Goal: Information Seeking & Learning: Learn about a topic

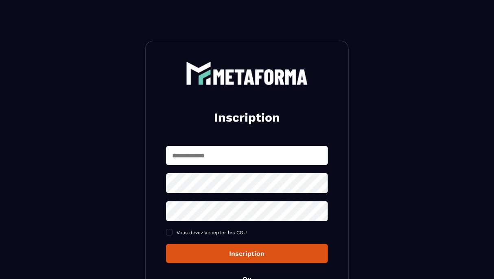
click at [134, 53] on section "Inscription Vous devez accepter les CGU Inscription Ou Déjà membre ? Connexion" at bounding box center [247, 197] width 494 height 394
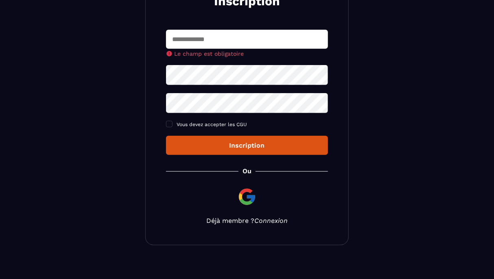
click at [273, 225] on link "Connexion" at bounding box center [270, 221] width 33 height 8
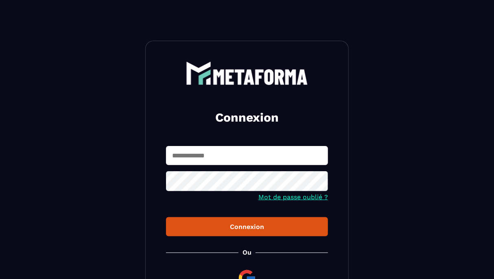
click at [243, 148] on input "text" at bounding box center [247, 155] width 162 height 19
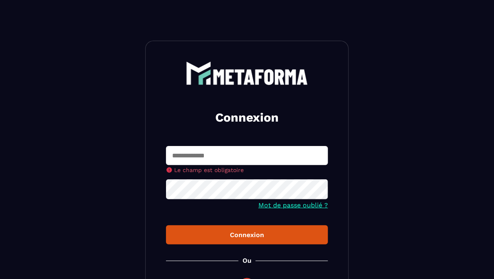
click at [257, 165] on input "text" at bounding box center [247, 155] width 162 height 19
type input "**********"
drag, startPoint x: 282, startPoint y: 127, endPoint x: 218, endPoint y: 160, distance: 72.2
click at [218, 160] on input "**********" at bounding box center [247, 155] width 162 height 19
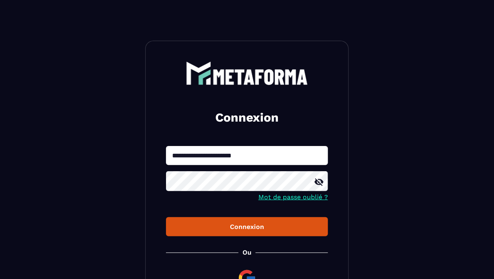
click at [196, 227] on div "Connexion" at bounding box center [246, 227] width 149 height 8
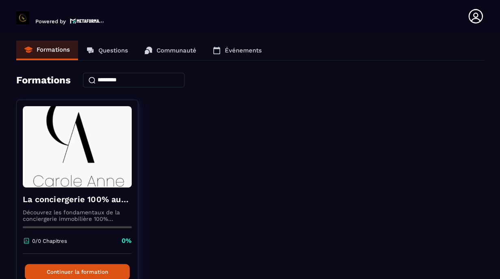
scroll to position [47, 0]
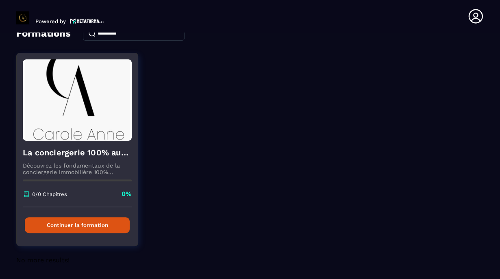
click at [71, 223] on button "Continuer la formation" at bounding box center [77, 225] width 105 height 16
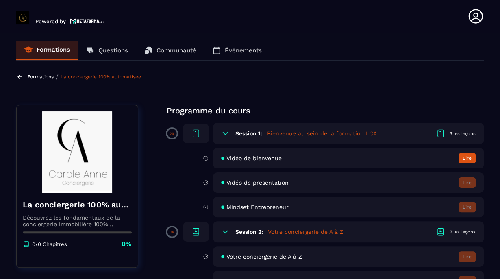
click at [483, 72] on section "Formations Questions Communauté Événements Formations / La conciergerie 100% au…" at bounding box center [250, 158] width 500 height 250
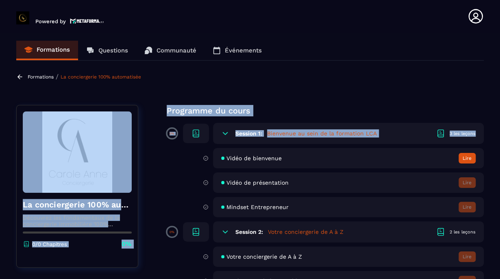
drag, startPoint x: 488, startPoint y: 136, endPoint x: 473, endPoint y: 80, distance: 57.5
click at [473, 80] on section "Formations Questions Communauté Événements Formations / La conciergerie 100% au…" at bounding box center [250, 158] width 500 height 250
click at [388, 100] on section "Formations Questions Communauté Événements Formations / La conciergerie 100% au…" at bounding box center [250, 158] width 500 height 250
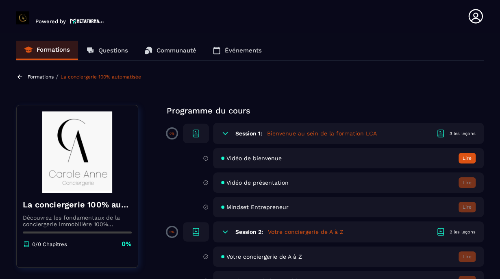
click at [106, 48] on p "Questions" at bounding box center [113, 50] width 30 height 7
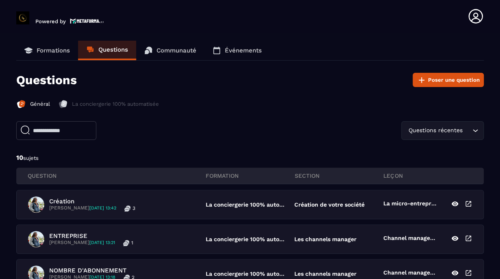
click at [177, 42] on link "Communauté" at bounding box center [170, 51] width 68 height 20
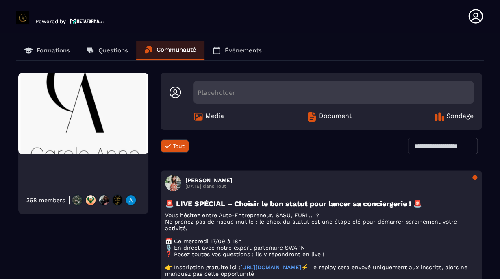
click at [67, 52] on p "Formations" at bounding box center [53, 50] width 33 height 7
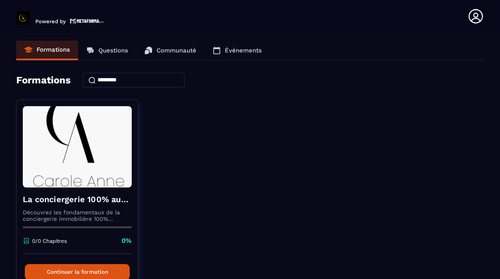
scroll to position [47, 0]
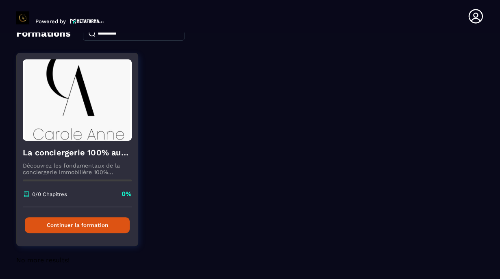
click at [40, 240] on div "Continuer la formation" at bounding box center [77, 225] width 121 height 36
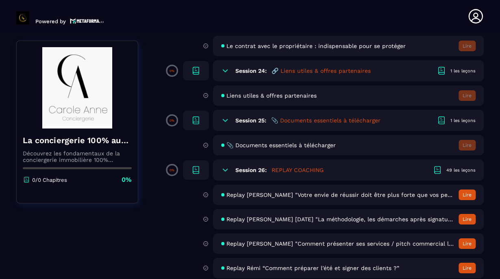
scroll to position [2329, 0]
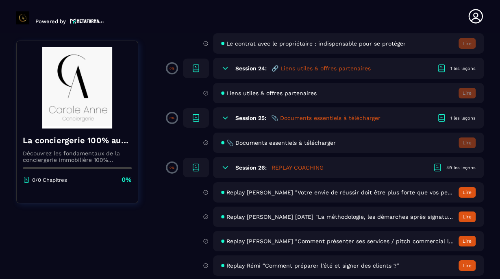
click at [251, 129] on div "Session 25: 📎 Documents essentiels à télécharger 1 les leçons" at bounding box center [348, 117] width 271 height 21
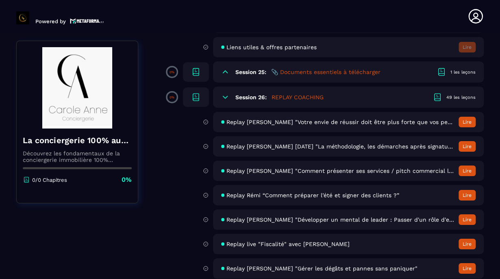
scroll to position [2377, 0]
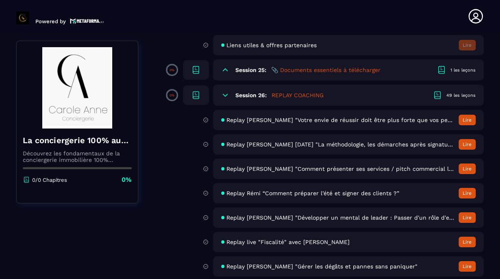
click at [333, 106] on div "Session 26: REPLAY COACHING 49 les leçons" at bounding box center [348, 95] width 271 height 21
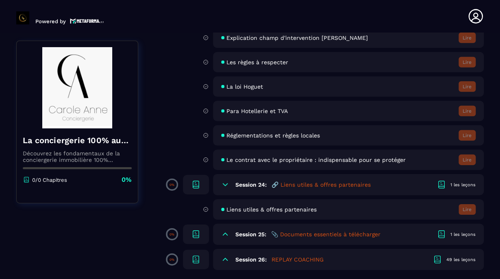
click at [297, 230] on h5 "📎 Documents essentiels à télécharger" at bounding box center [325, 234] width 109 height 8
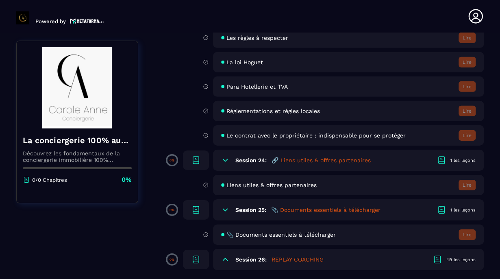
click at [331, 207] on h5 "📎 Documents essentiels à télécharger" at bounding box center [325, 210] width 109 height 8
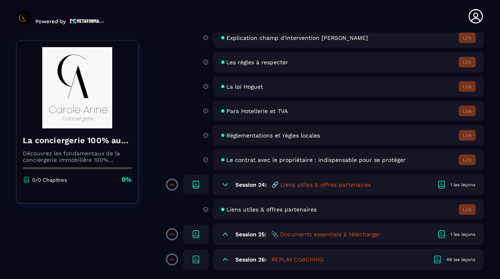
click at [317, 233] on h5 "📎 Documents essentiels à télécharger" at bounding box center [325, 234] width 109 height 8
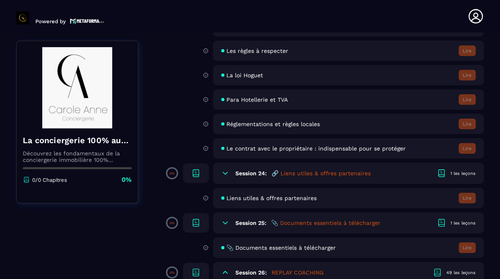
scroll to position [2249, 0]
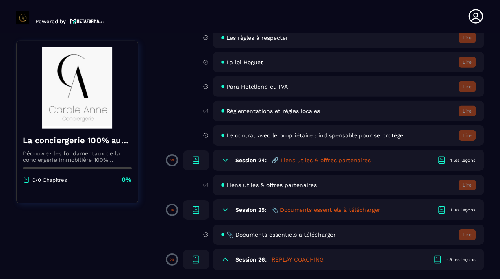
click at [196, 209] on icon at bounding box center [196, 209] width 6 height 6
click at [463, 235] on div "📎 Documents essentiels à télécharger Lire" at bounding box center [348, 235] width 271 height 20
click at [231, 235] on span "📎 Documents essentiels à télécharger" at bounding box center [281, 234] width 109 height 7
click at [297, 209] on h5 "📎 Documents essentiels à télécharger" at bounding box center [325, 210] width 109 height 8
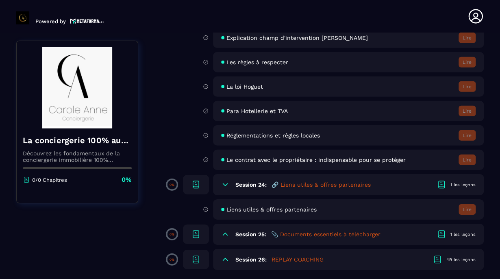
click at [321, 237] on h5 "📎 Documents essentiels à télécharger" at bounding box center [325, 234] width 109 height 8
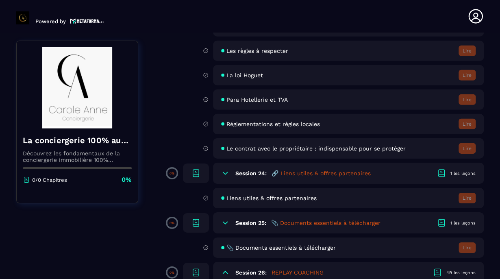
scroll to position [2249, 0]
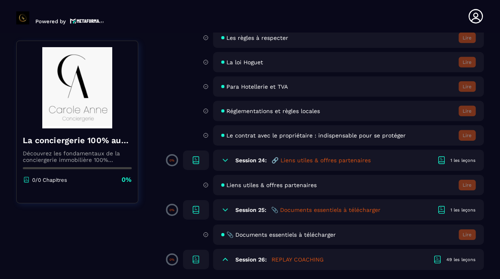
click at [306, 236] on span "📎 Documents essentiels à télécharger" at bounding box center [281, 234] width 109 height 7
click at [223, 236] on div "📎 Documents essentiels à télécharger Lire" at bounding box center [348, 235] width 271 height 20
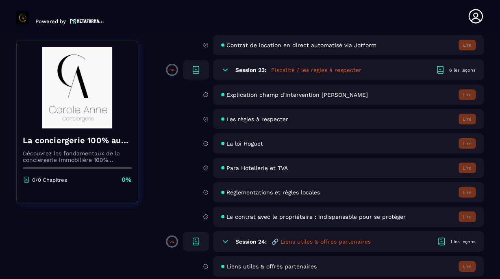
scroll to position [2153, 0]
